Goal: Navigation & Orientation: Understand site structure

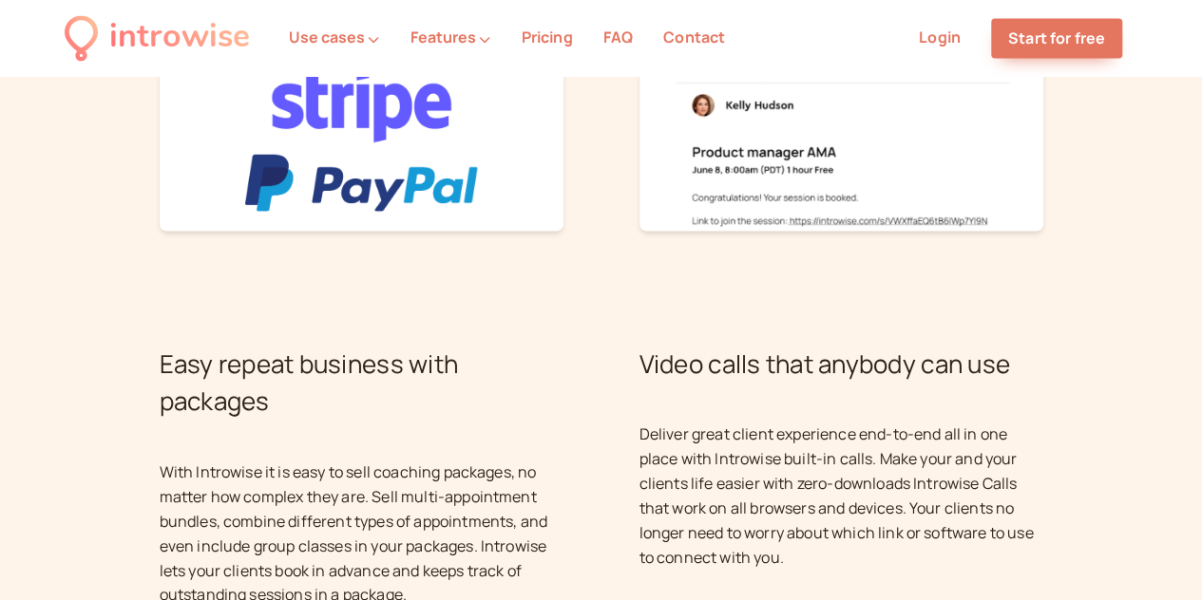
scroll to position [1626, 0]
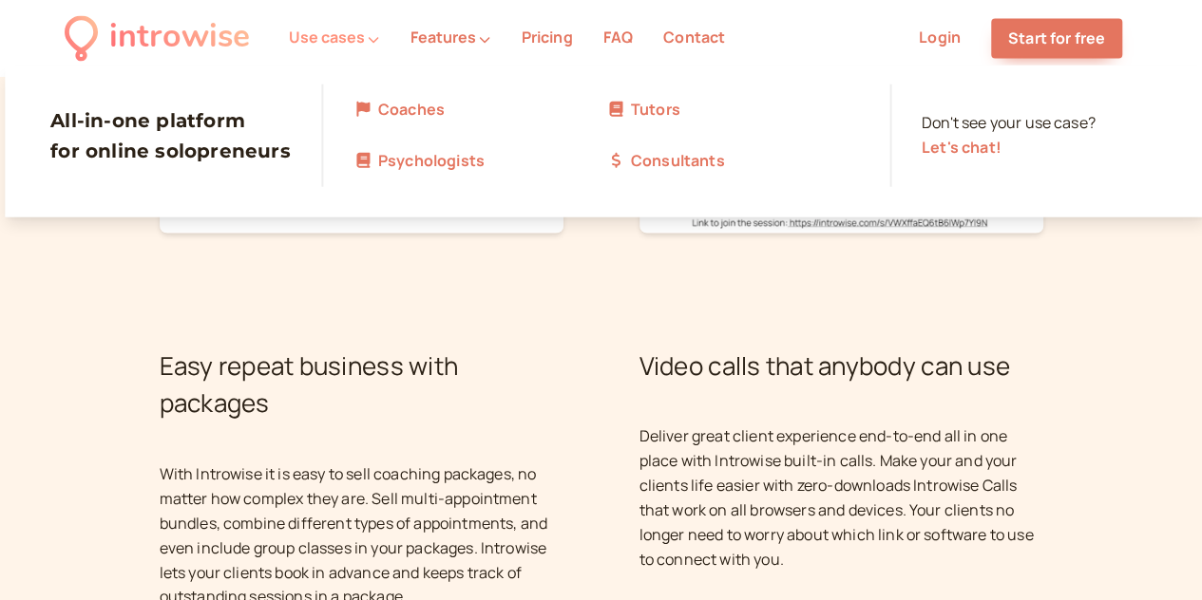
click at [371, 37] on icon at bounding box center [373, 38] width 11 height 11
click at [401, 166] on link "Psychologists" at bounding box center [479, 161] width 253 height 25
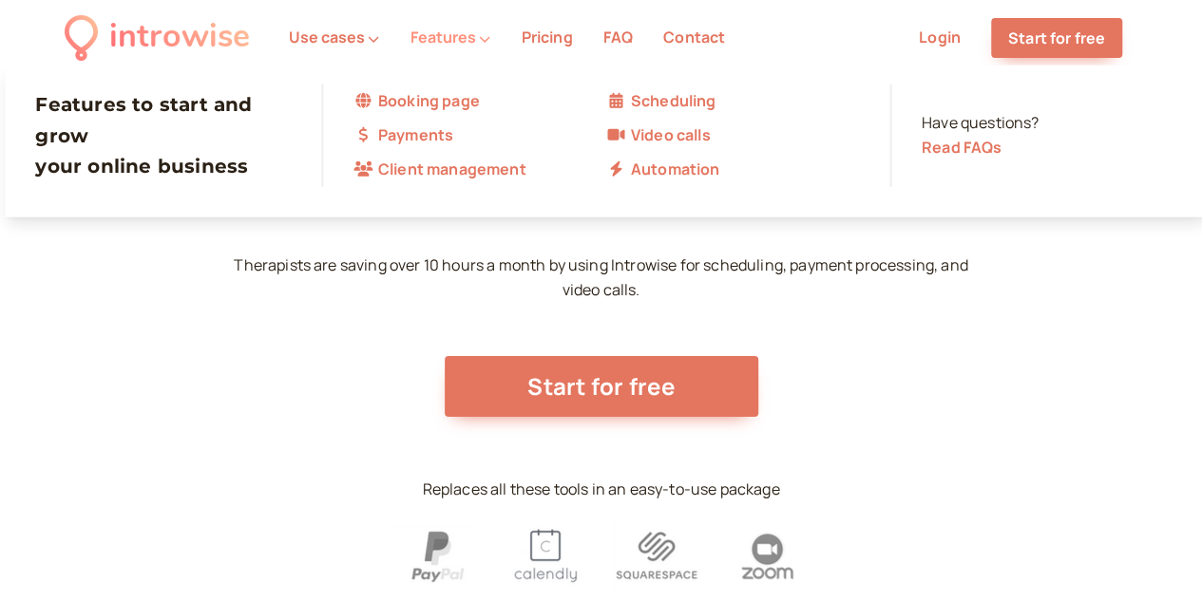
click at [470, 32] on button "Features" at bounding box center [449, 37] width 81 height 17
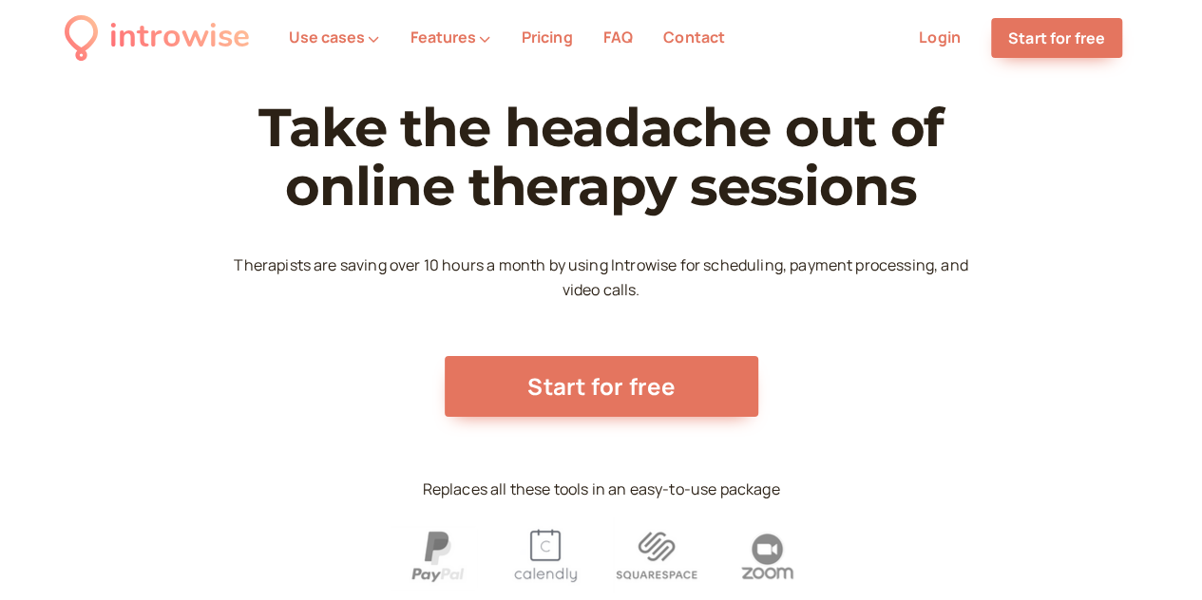
click at [548, 36] on link "Pricing" at bounding box center [546, 37] width 51 height 21
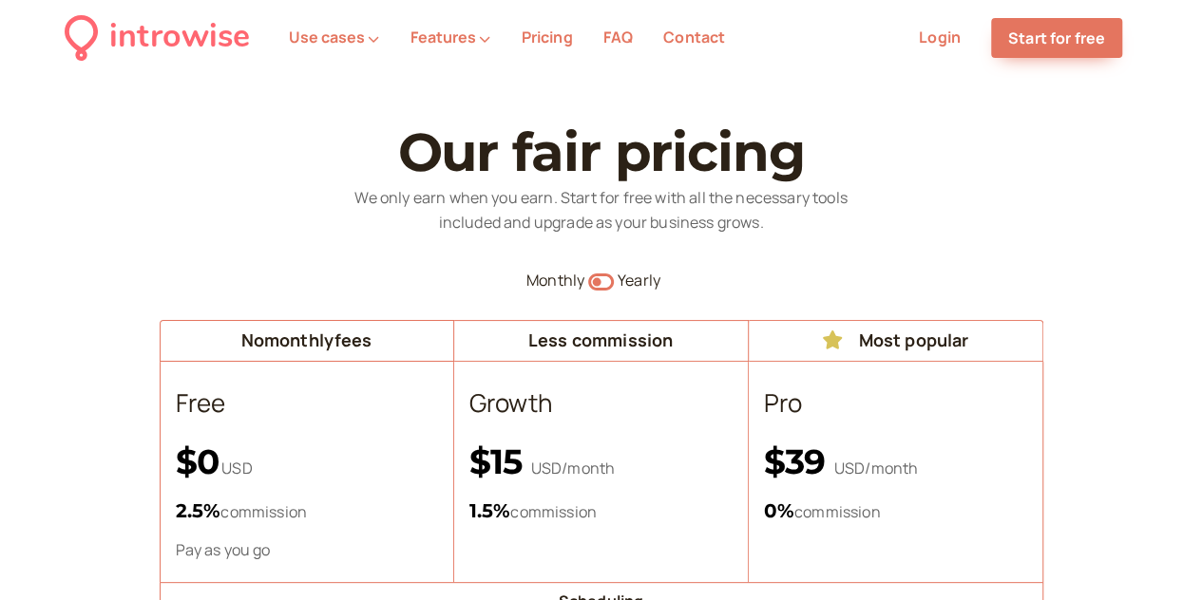
click at [680, 41] on link "Contact" at bounding box center [694, 37] width 62 height 21
